Goal: Transaction & Acquisition: Purchase product/service

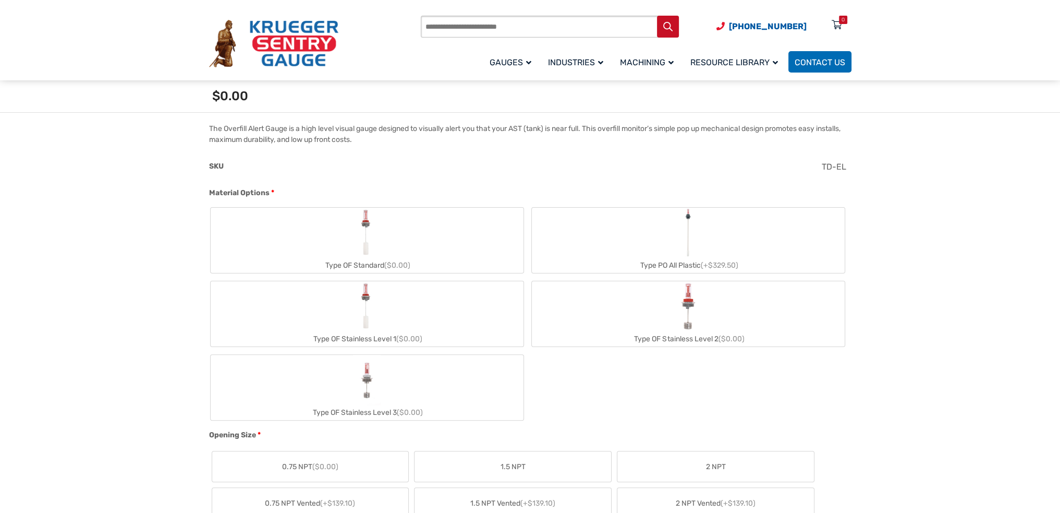
scroll to position [313, 0]
click at [272, 189] on abbr "*" at bounding box center [272, 190] width 3 height 11
click at [692, 319] on img "Type OF Stainless Level 2" at bounding box center [687, 304] width 21 height 50
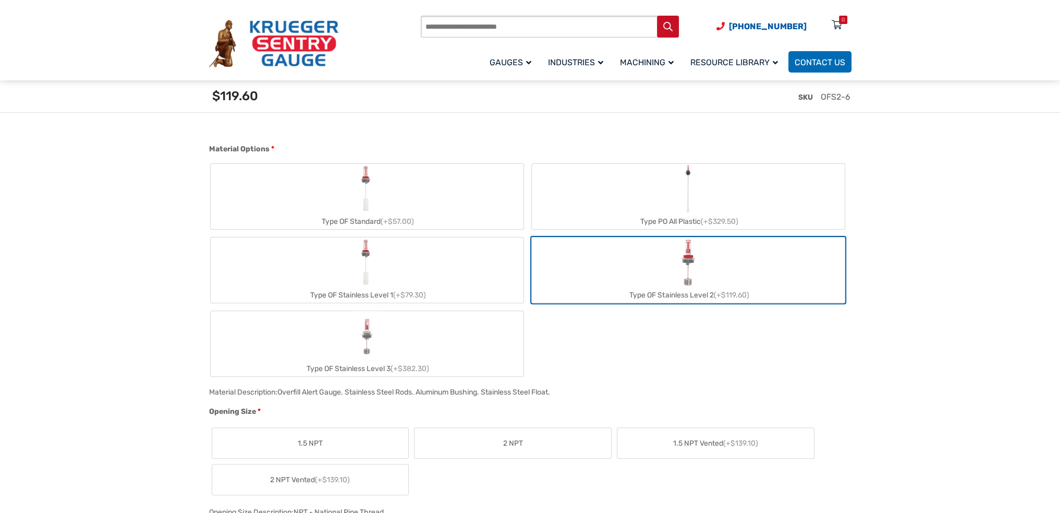
scroll to position [469, 0]
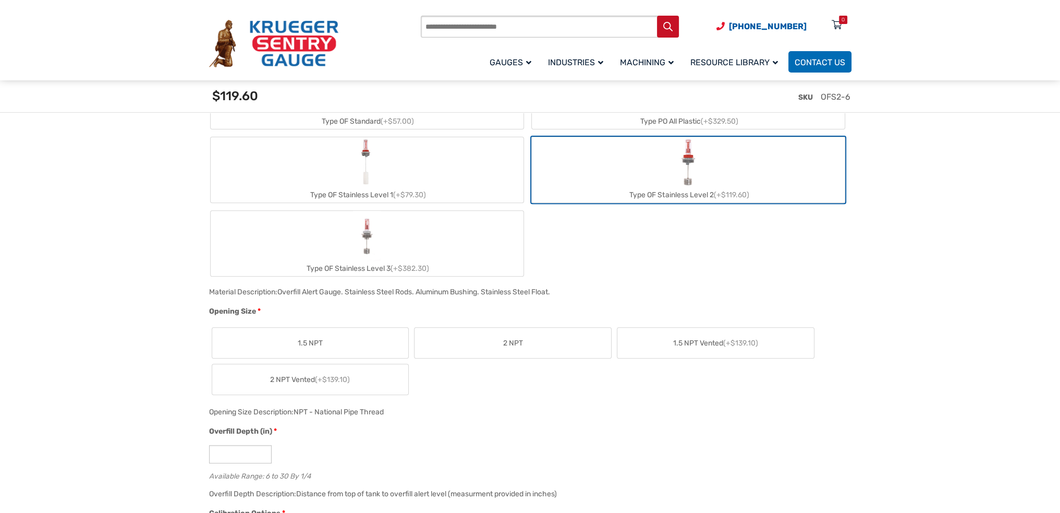
click at [462, 336] on label "2 NPT" at bounding box center [513, 343] width 197 height 30
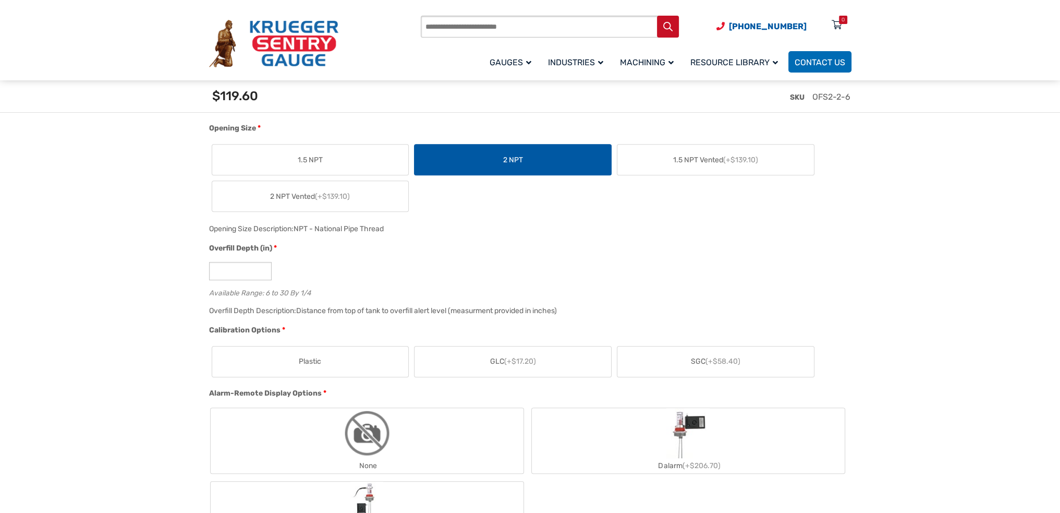
scroll to position [678, 0]
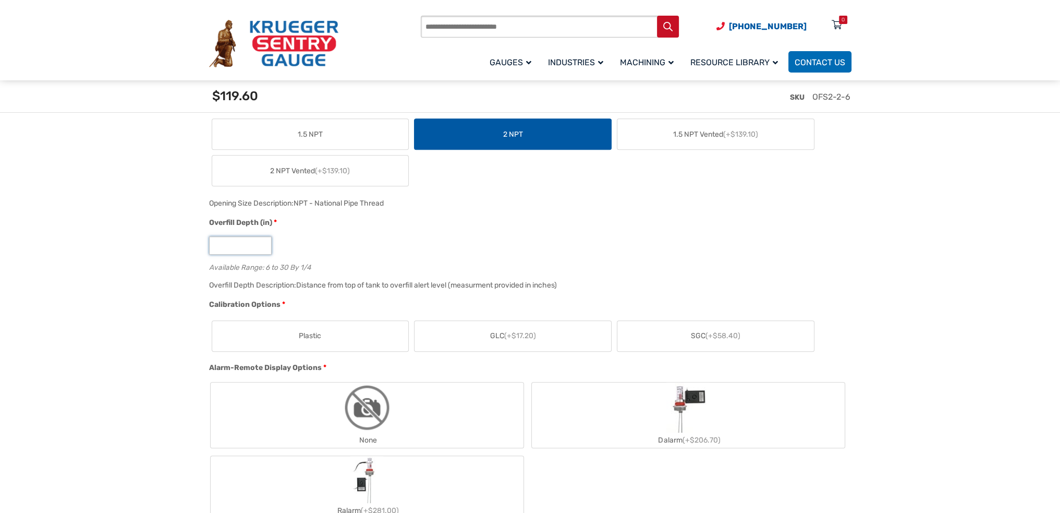
drag, startPoint x: 258, startPoint y: 247, endPoint x: 195, endPoint y: 254, distance: 62.9
type input "**"
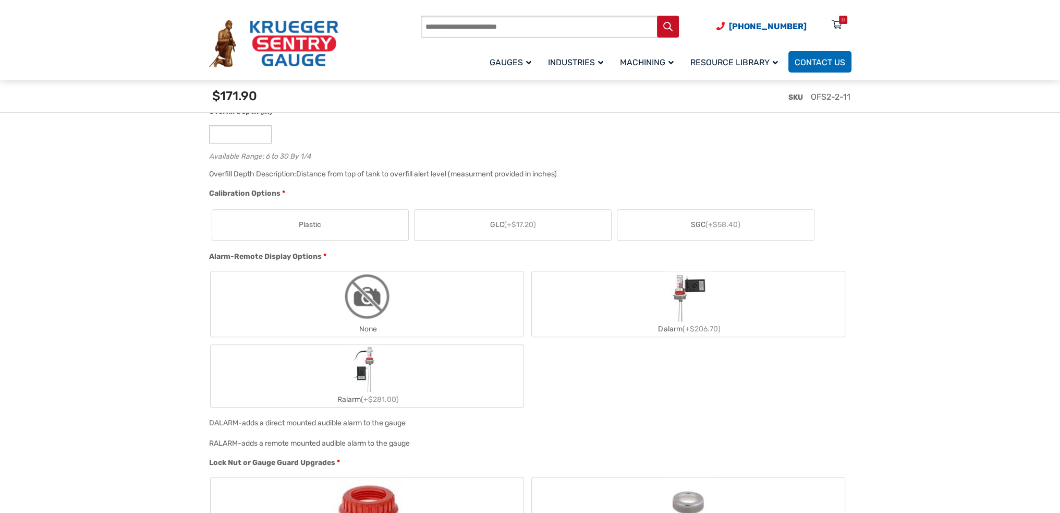
scroll to position [834, 0]
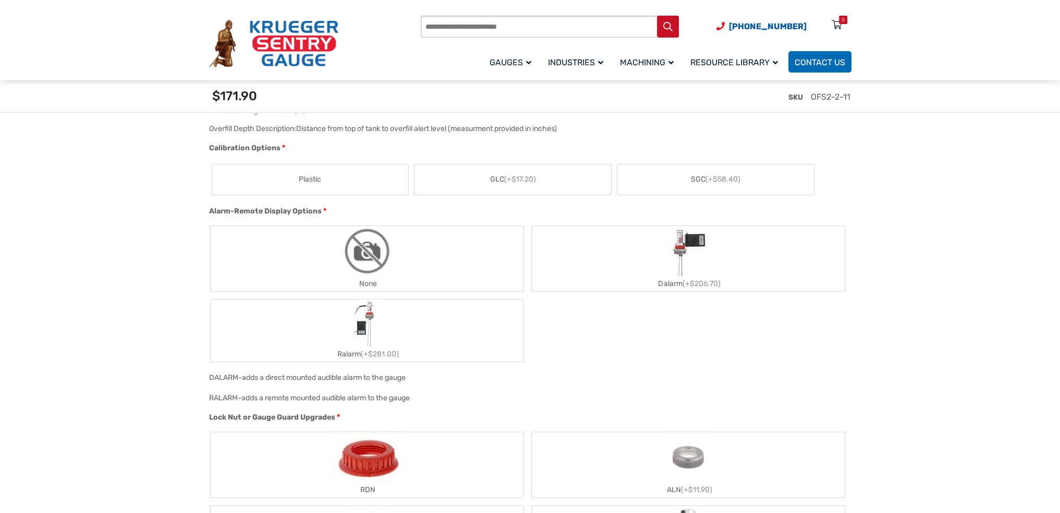
click at [308, 239] on label "None" at bounding box center [367, 258] width 313 height 65
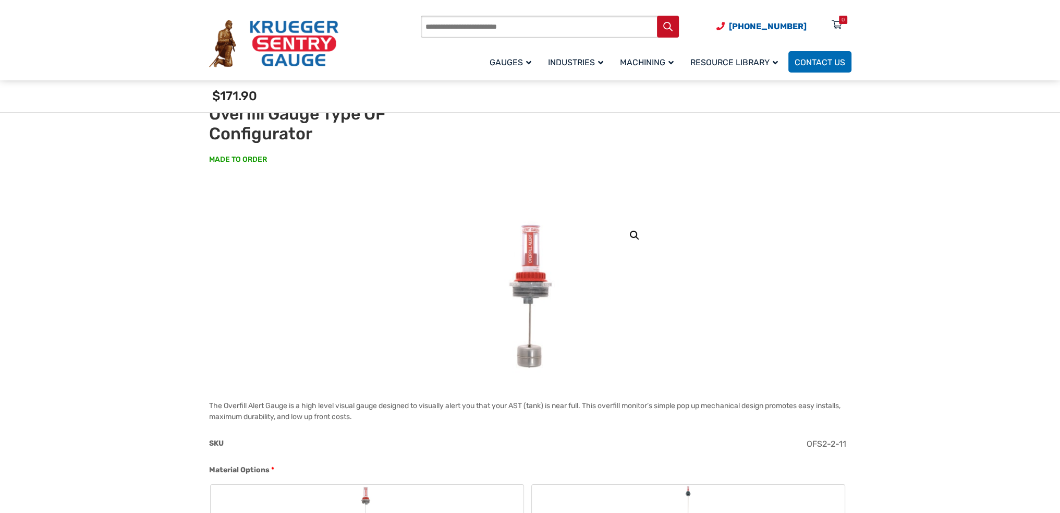
scroll to position [0, 0]
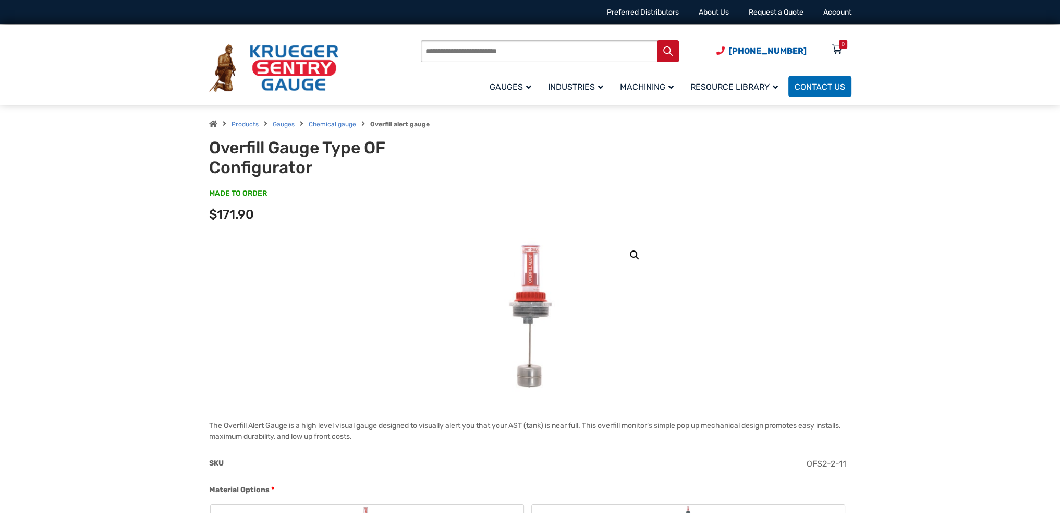
click at [546, 294] on img at bounding box center [530, 315] width 66 height 156
click at [534, 294] on img at bounding box center [530, 315] width 66 height 156
click at [632, 252] on link "🔍" at bounding box center [634, 255] width 19 height 19
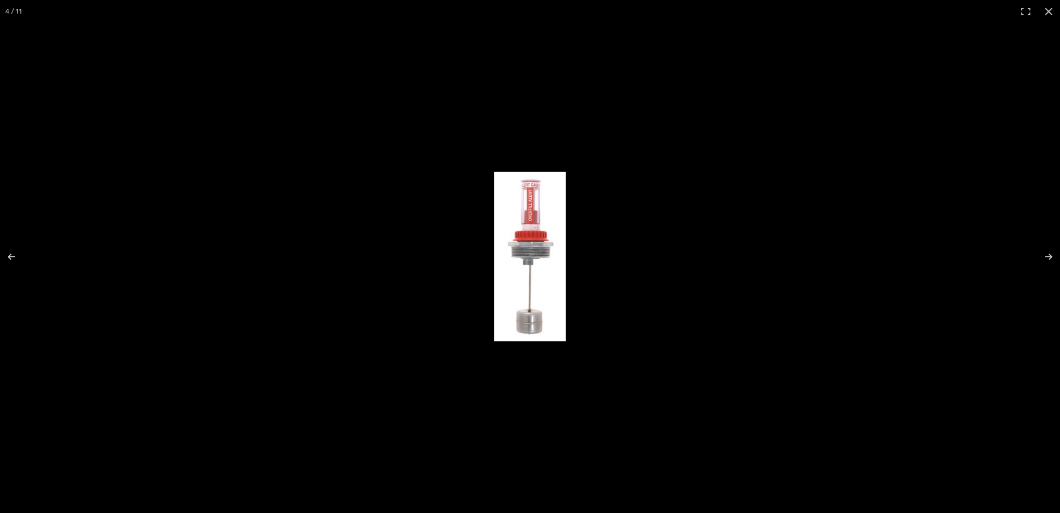
click at [521, 272] on img "Full screen image" at bounding box center [529, 256] width 71 height 169
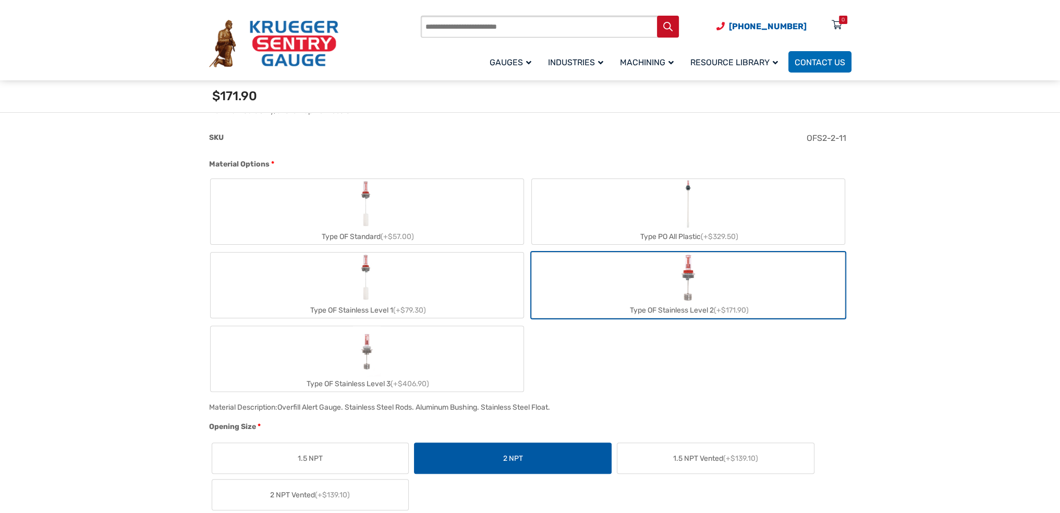
scroll to position [365, 0]
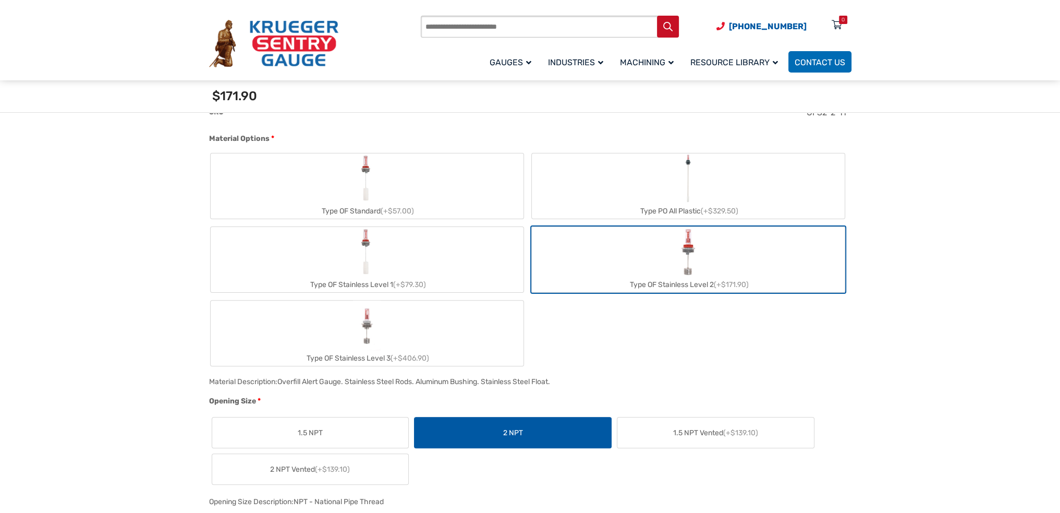
click at [394, 331] on label "Type OF Stainless Level 3 (+$406.90)" at bounding box center [367, 332] width 313 height 65
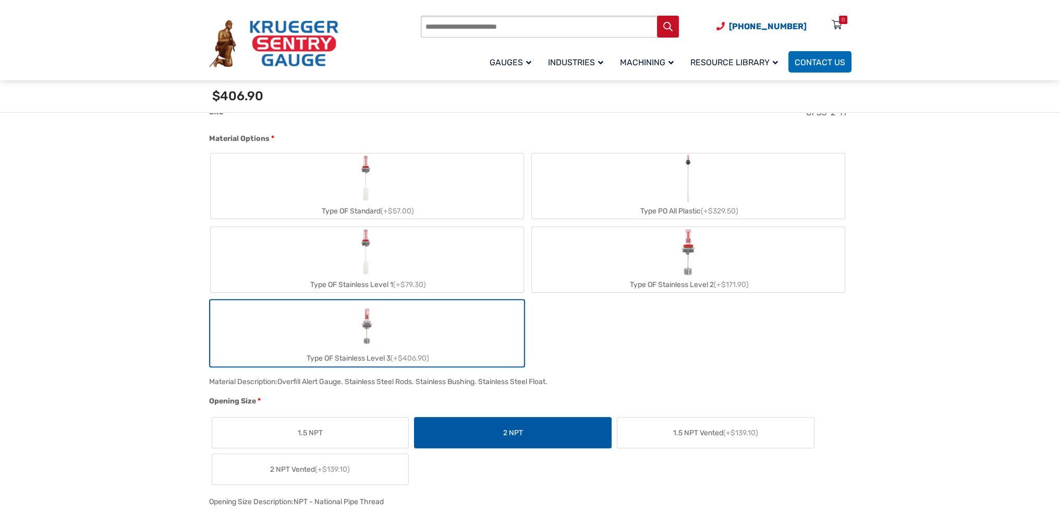
click at [671, 247] on label "Type OF Stainless Level 2 (+$171.90)" at bounding box center [688, 259] width 313 height 65
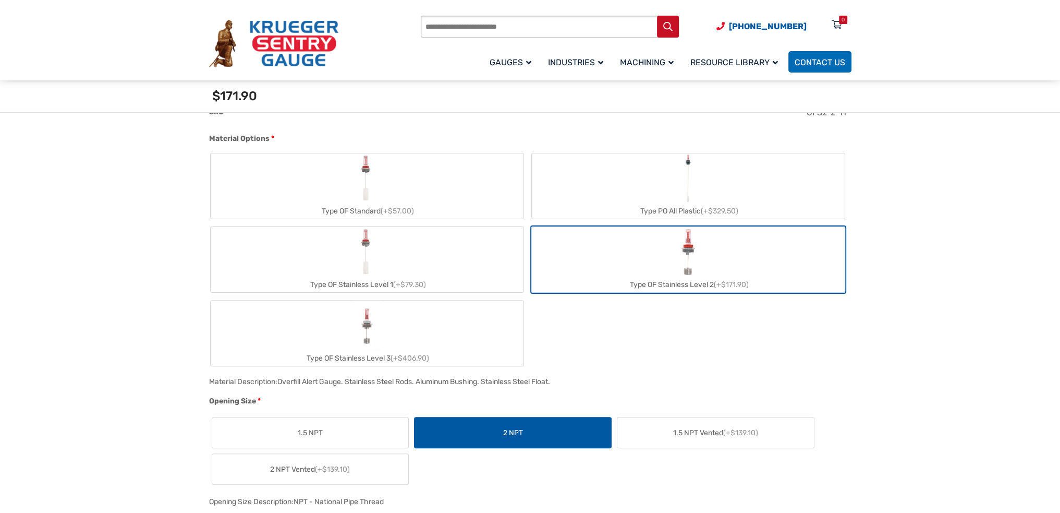
click at [433, 245] on label "Type OF Stainless Level 1 (+$79.30)" at bounding box center [367, 259] width 313 height 65
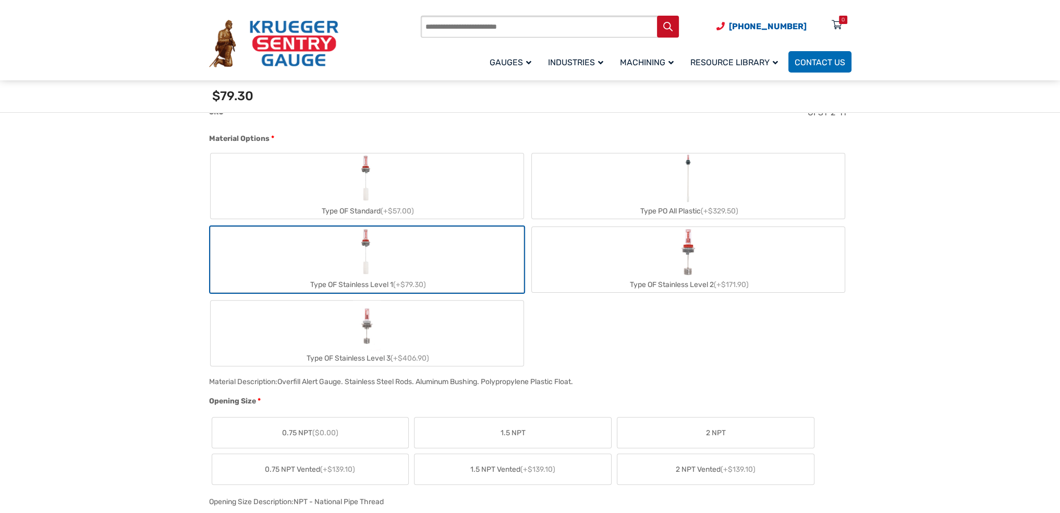
click at [585, 252] on label "Type OF Stainless Level 2 (+$171.90)" at bounding box center [688, 259] width 313 height 65
